Goal: Task Accomplishment & Management: Manage account settings

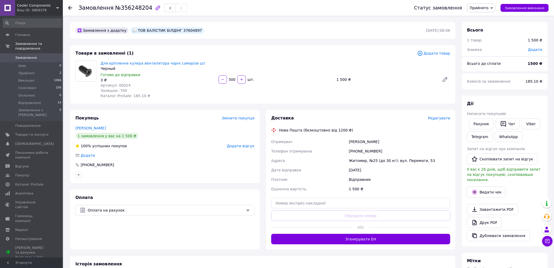
click at [34, 53] on link "Замовлення 0" at bounding box center [32, 57] width 64 height 9
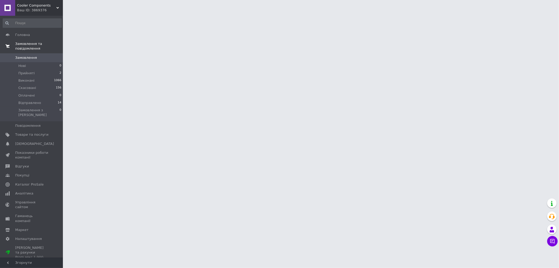
click at [32, 42] on span "Замовлення та повідомлення" at bounding box center [39, 45] width 48 height 9
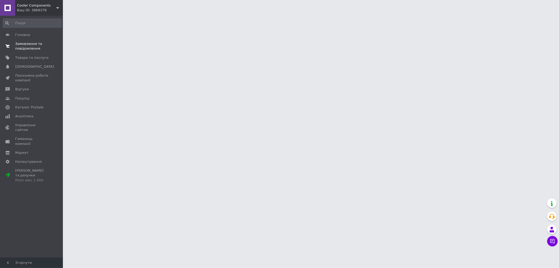
click at [32, 47] on span "Замовлення та повідомлення" at bounding box center [31, 45] width 33 height 9
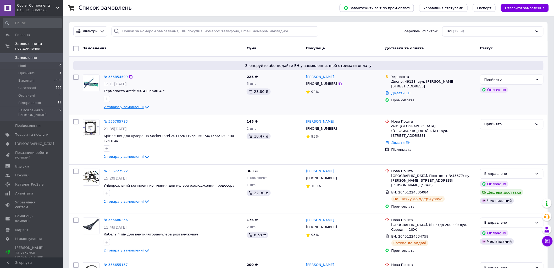
click at [132, 108] on span "2 товара у замовленні" at bounding box center [124, 107] width 40 height 4
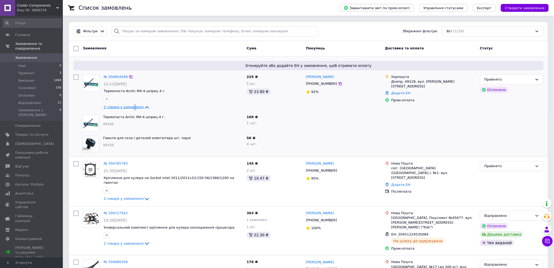
click at [132, 108] on span "2 товара у замовленні" at bounding box center [124, 107] width 40 height 4
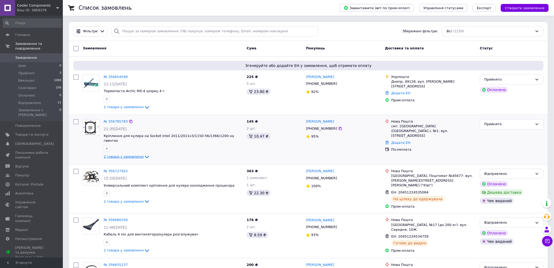
click at [130, 155] on span "2 товара у замовленні" at bounding box center [124, 157] width 40 height 4
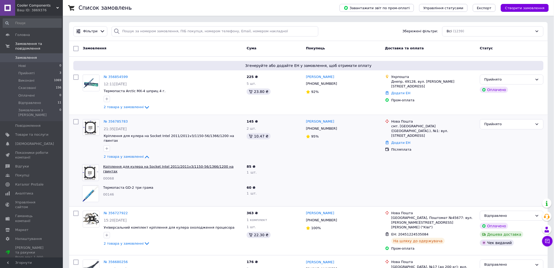
click at [169, 164] on link "Кріплення для кулера на Socket Intel 2011/2011v3/1150-56/1366/1200 на гвинтах" at bounding box center [168, 168] width 130 height 9
click at [130, 106] on span "2 товара у замовленні" at bounding box center [124, 107] width 40 height 4
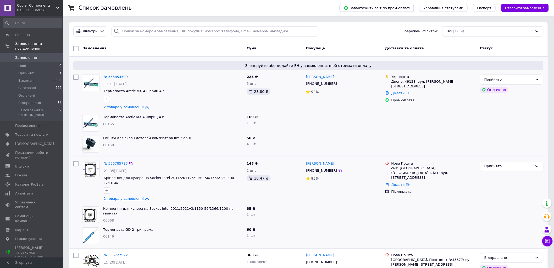
click at [129, 197] on span "2 товара у замовленні" at bounding box center [124, 199] width 40 height 4
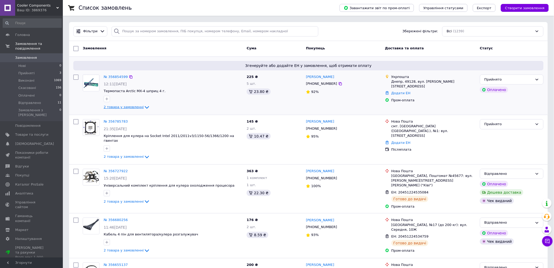
click at [144, 104] on icon at bounding box center [147, 107] width 6 height 6
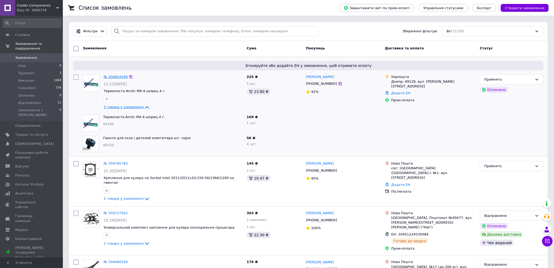
click at [111, 77] on link "№ 356854599" at bounding box center [116, 77] width 24 height 4
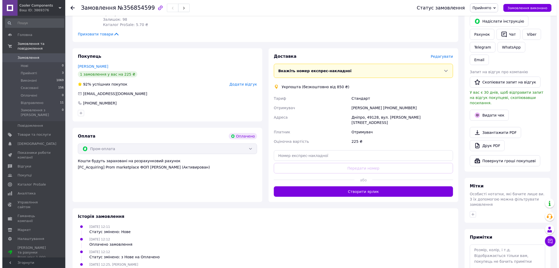
scroll to position [133, 0]
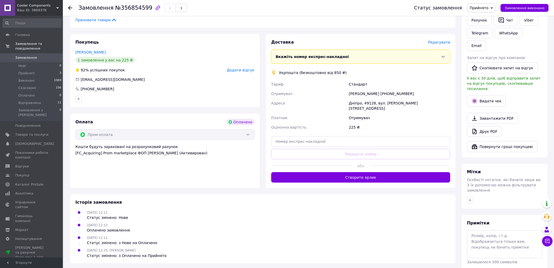
click at [442, 42] on span "Редагувати" at bounding box center [439, 42] width 22 height 4
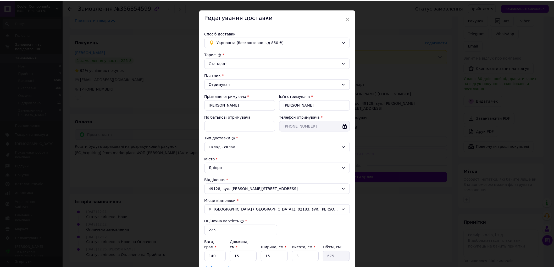
scroll to position [0, 0]
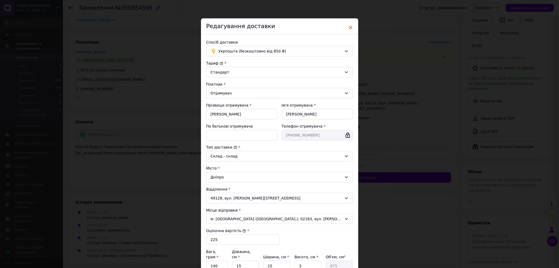
click at [350, 26] on span "×" at bounding box center [350, 27] width 5 height 9
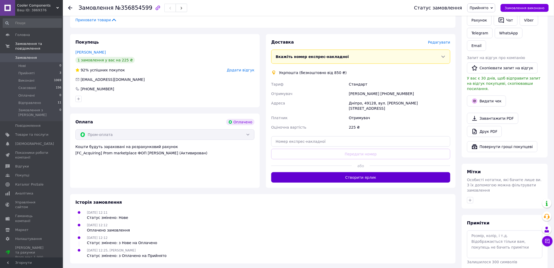
click at [402, 172] on button "Створити ярлик" at bounding box center [360, 177] width 179 height 10
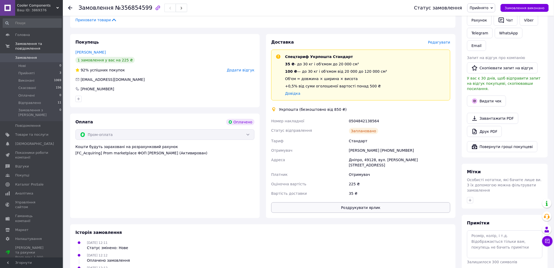
click at [370, 202] on button "Роздрукувати ярлик" at bounding box center [360, 207] width 179 height 10
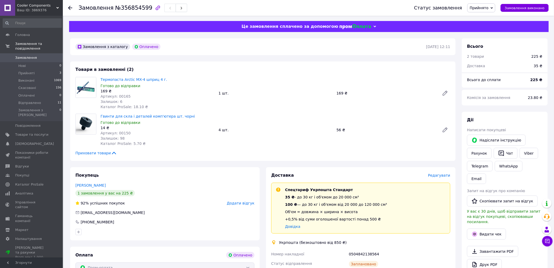
click at [71, 8] on use at bounding box center [70, 8] width 4 height 4
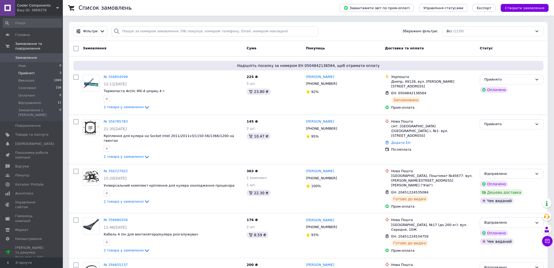
click at [24, 71] on span "Прийняті" at bounding box center [26, 73] width 16 height 5
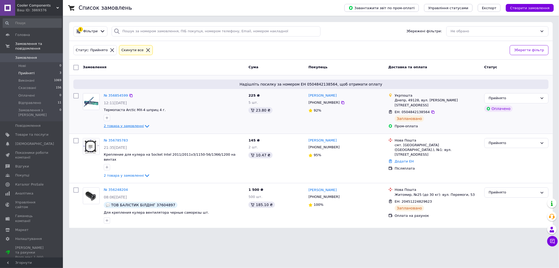
click at [144, 125] on icon at bounding box center [147, 126] width 6 height 6
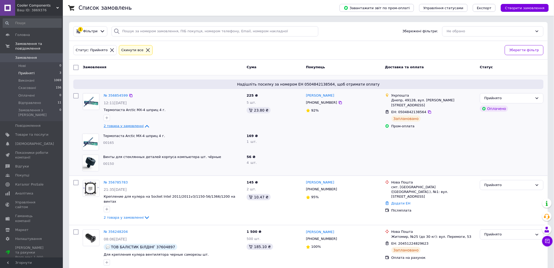
click at [144, 124] on icon at bounding box center [147, 126] width 6 height 6
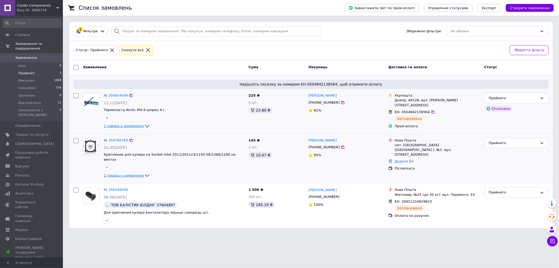
click at [144, 172] on icon at bounding box center [147, 175] width 6 height 6
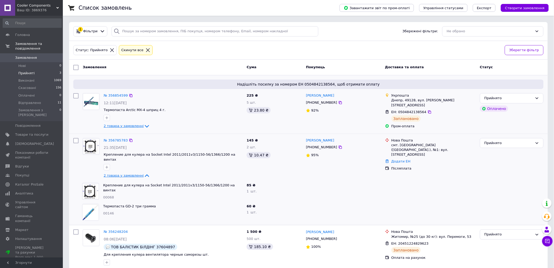
click at [144, 126] on icon at bounding box center [147, 126] width 6 height 6
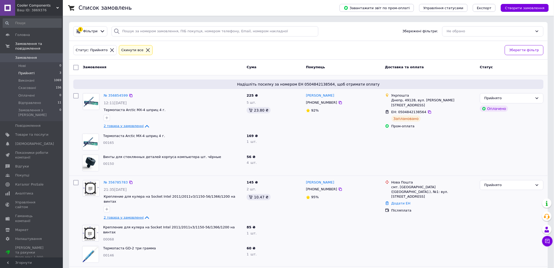
click at [145, 126] on icon at bounding box center [147, 126] width 4 height 3
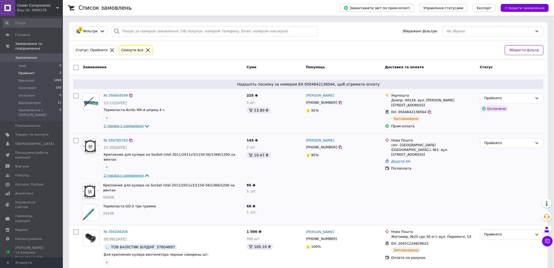
click at [144, 127] on icon at bounding box center [147, 126] width 6 height 6
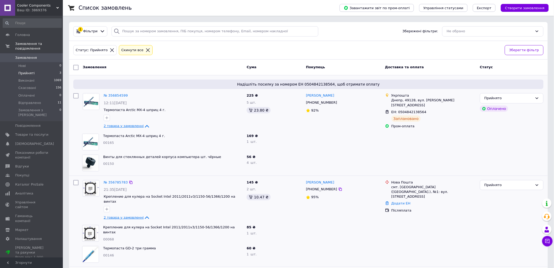
click at [145, 125] on icon at bounding box center [147, 126] width 4 height 3
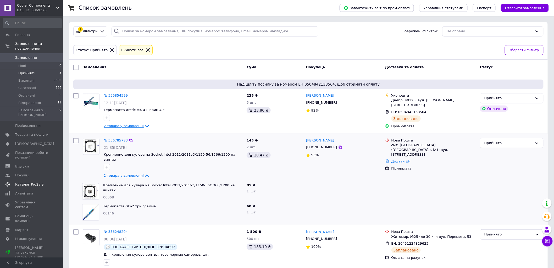
click at [36, 182] on span "Каталог ProSale" at bounding box center [29, 184] width 28 height 5
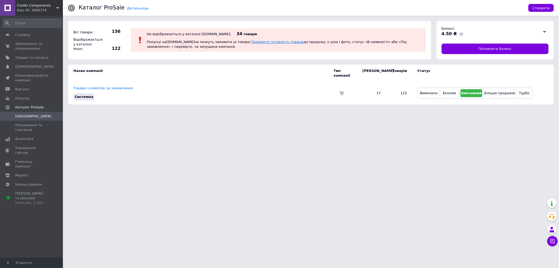
click at [257, 40] on link "Перевірте готовність товарів" at bounding box center [277, 42] width 53 height 4
